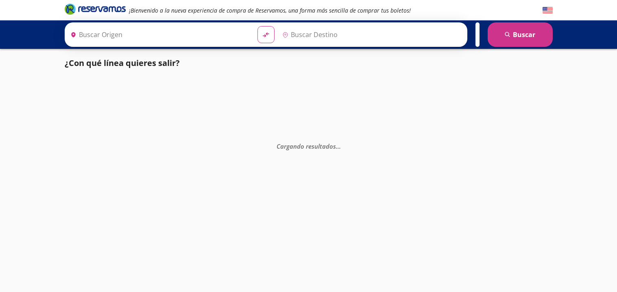
type input "[GEOGRAPHIC_DATA], [GEOGRAPHIC_DATA]"
type input "Zihuatanejo, [GEOGRAPHIC_DATA]"
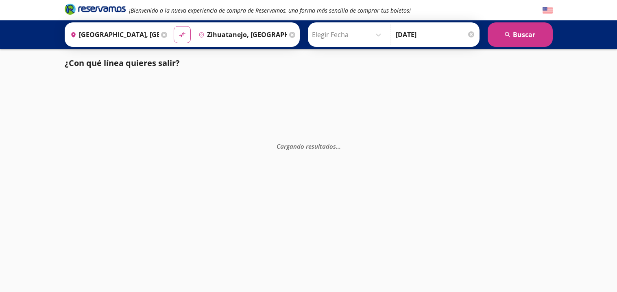
click at [154, 66] on p "¿Con qué línea quieres salir?" at bounding box center [122, 63] width 115 height 12
click at [298, 149] on em "Cargando resultados . . ." at bounding box center [309, 146] width 64 height 8
click at [302, 151] on div "Cargando resultados . . ." at bounding box center [308, 223] width 617 height 292
click at [494, 42] on button "search [GEOGRAPHIC_DATA]" at bounding box center [520, 34] width 65 height 24
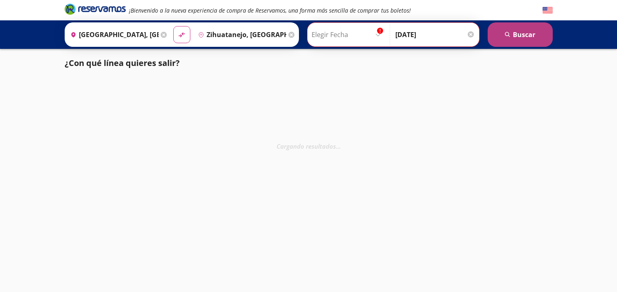
click at [494, 42] on button "search [GEOGRAPHIC_DATA]" at bounding box center [520, 34] width 65 height 24
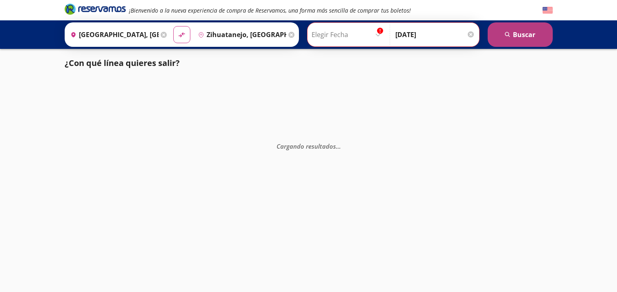
click at [494, 42] on button "search [GEOGRAPHIC_DATA]" at bounding box center [520, 34] width 65 height 24
